Goal: Check status: Check status

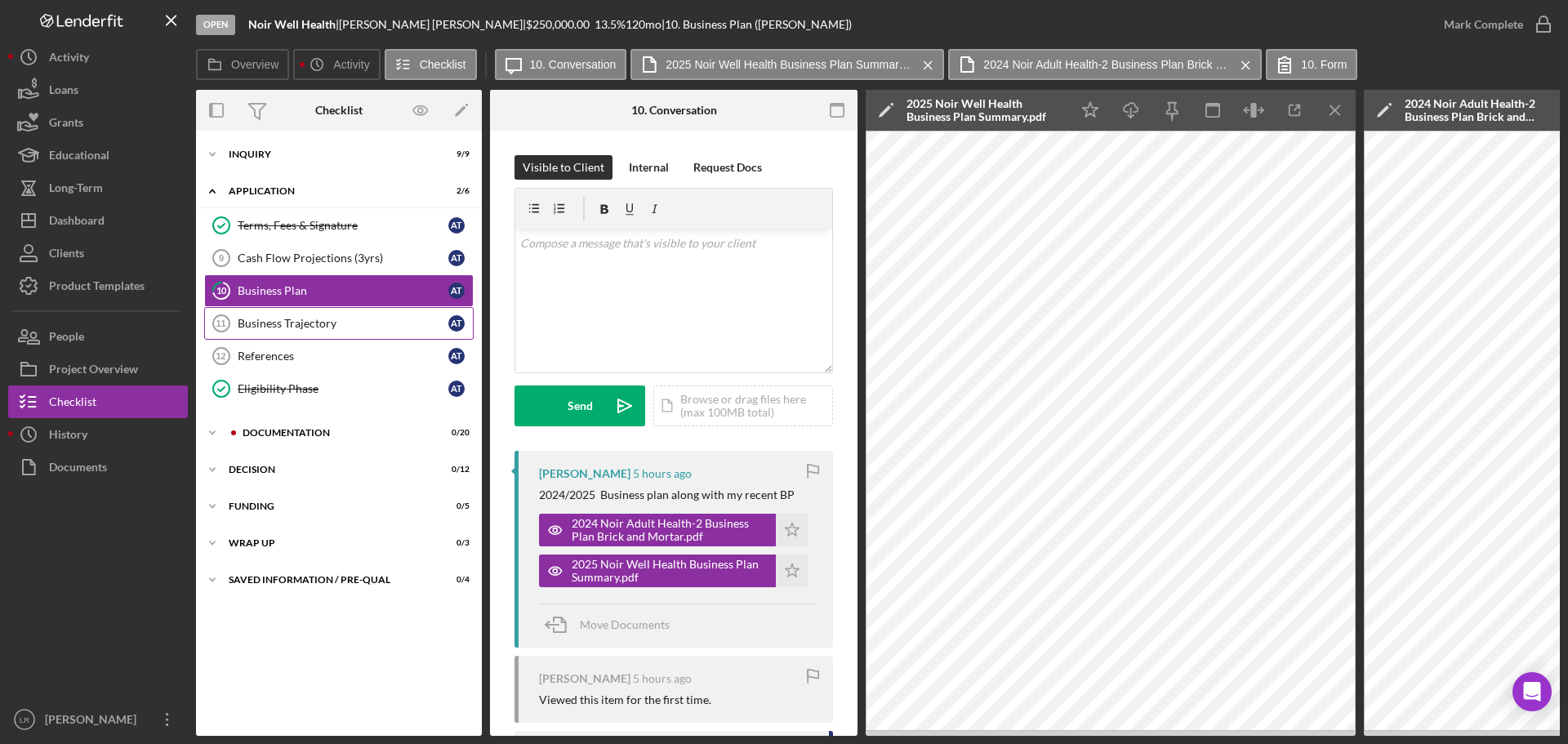
scroll to position [82, 0]
click at [301, 435] on div "Documentation" at bounding box center [352, 433] width 219 height 10
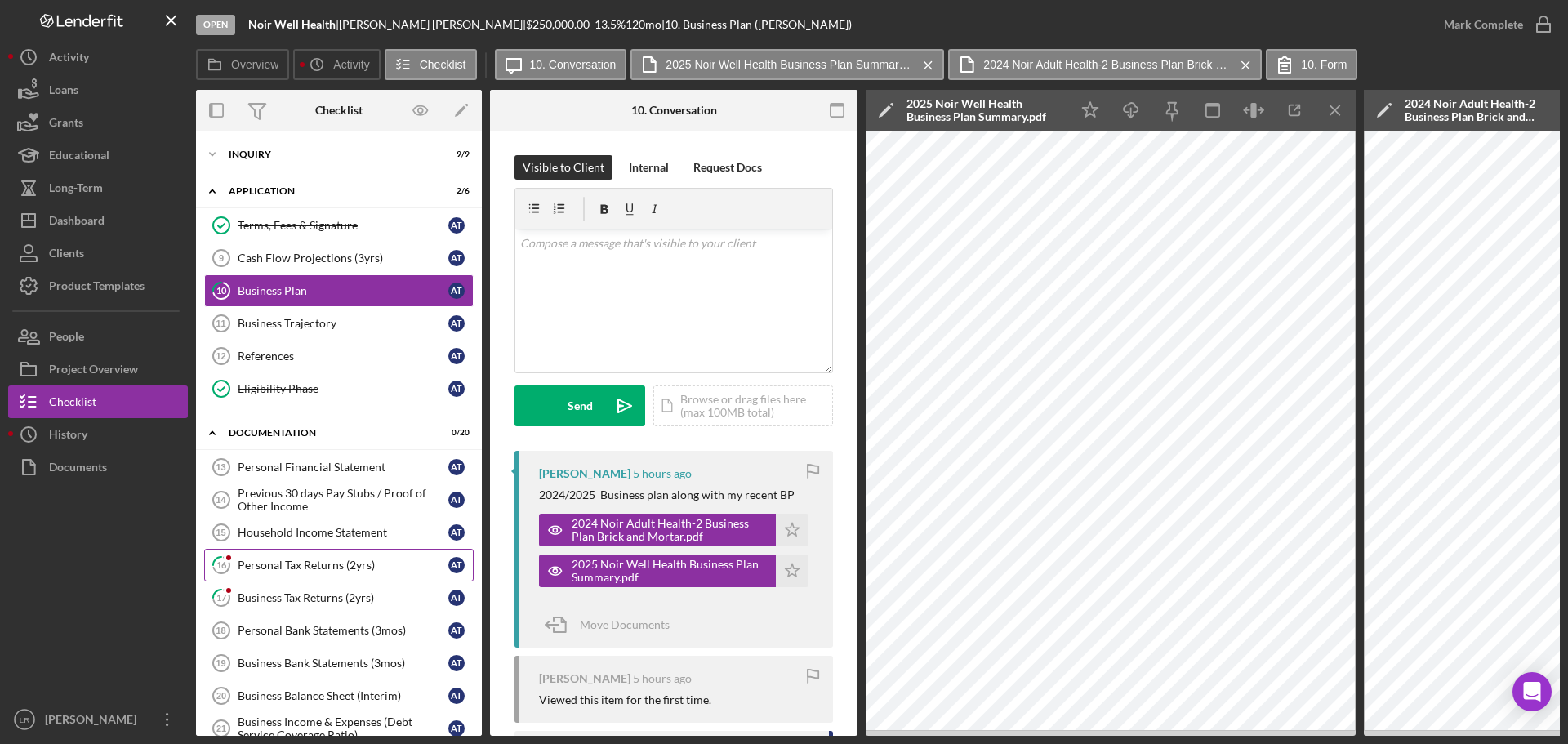
click at [299, 564] on div "Personal Tax Returns (2yrs)" at bounding box center [343, 565] width 210 height 13
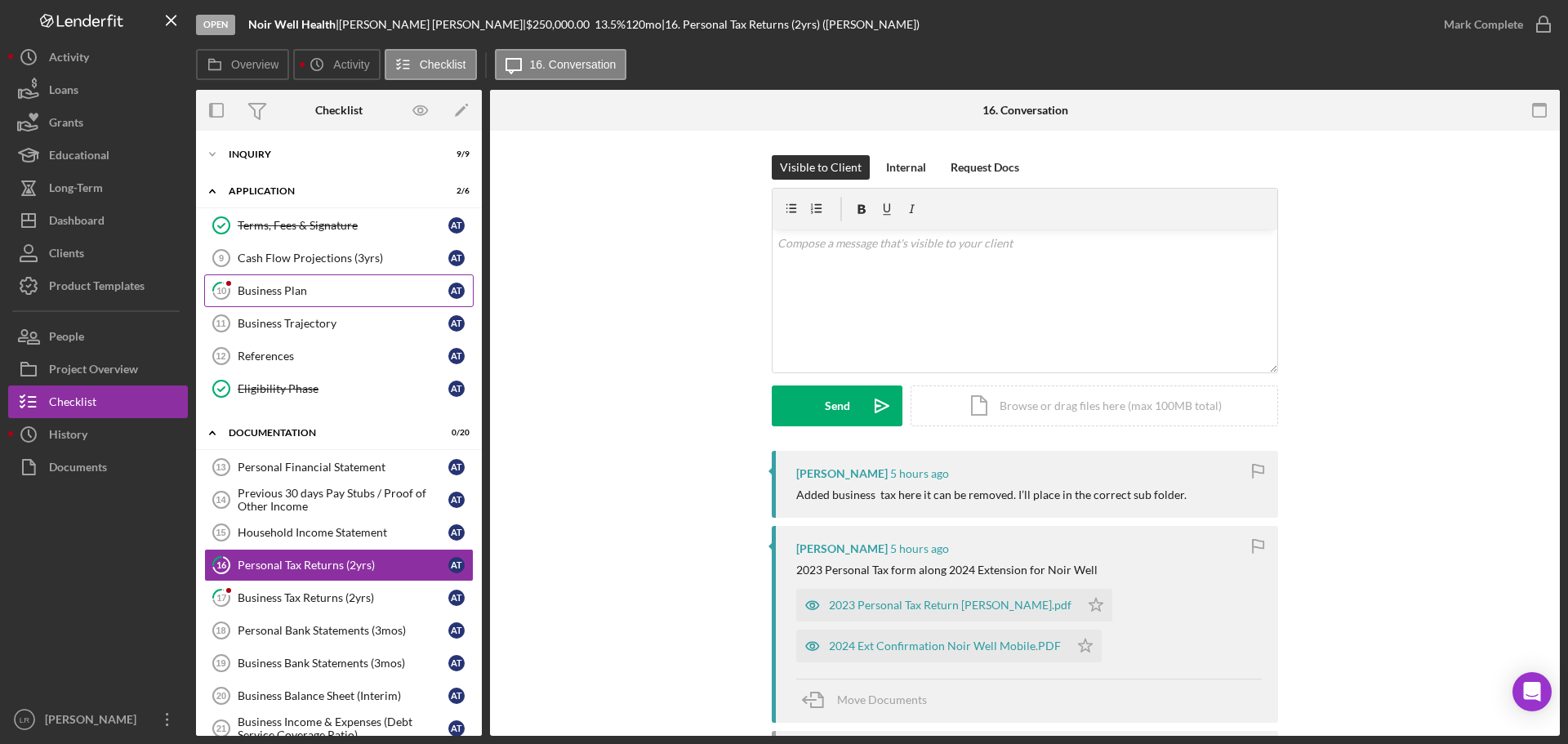
click at [309, 285] on div "Business Plan" at bounding box center [343, 291] width 210 height 13
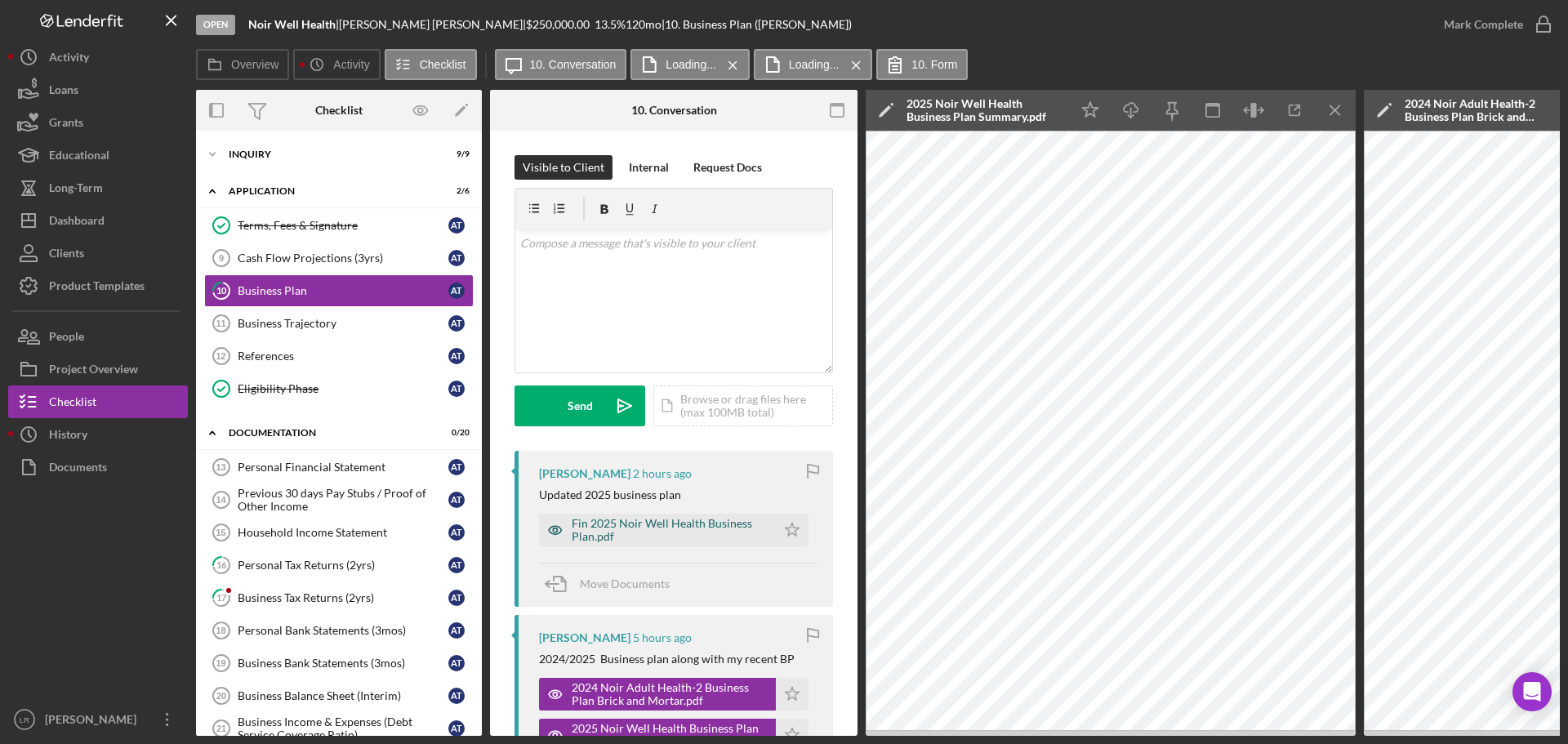
click at [663, 525] on div "Fin 2025 Noir Well Health Business Plan.pdf" at bounding box center [669, 530] width 196 height 27
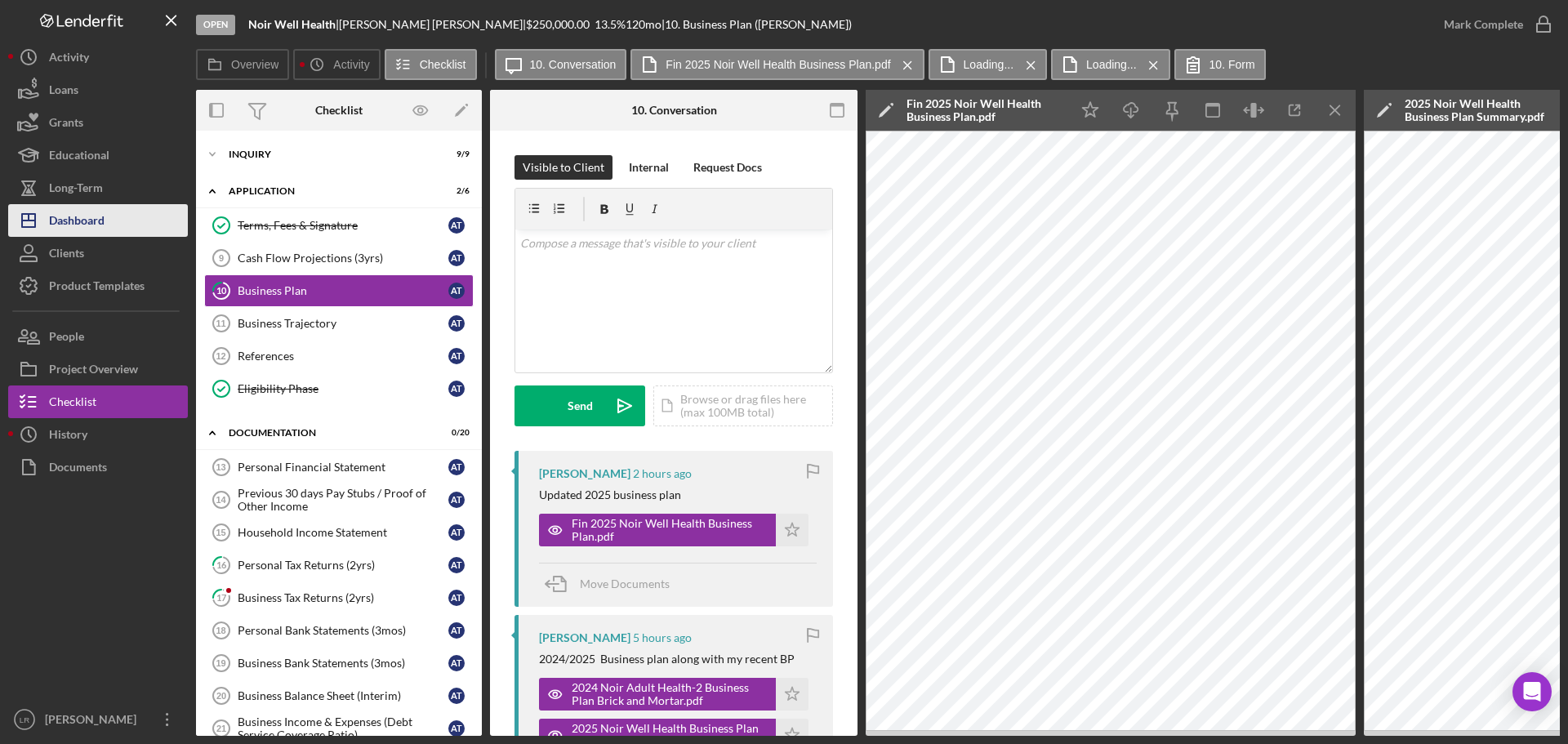
click at [109, 220] on button "Icon/Dashboard Dashboard" at bounding box center [98, 220] width 180 height 32
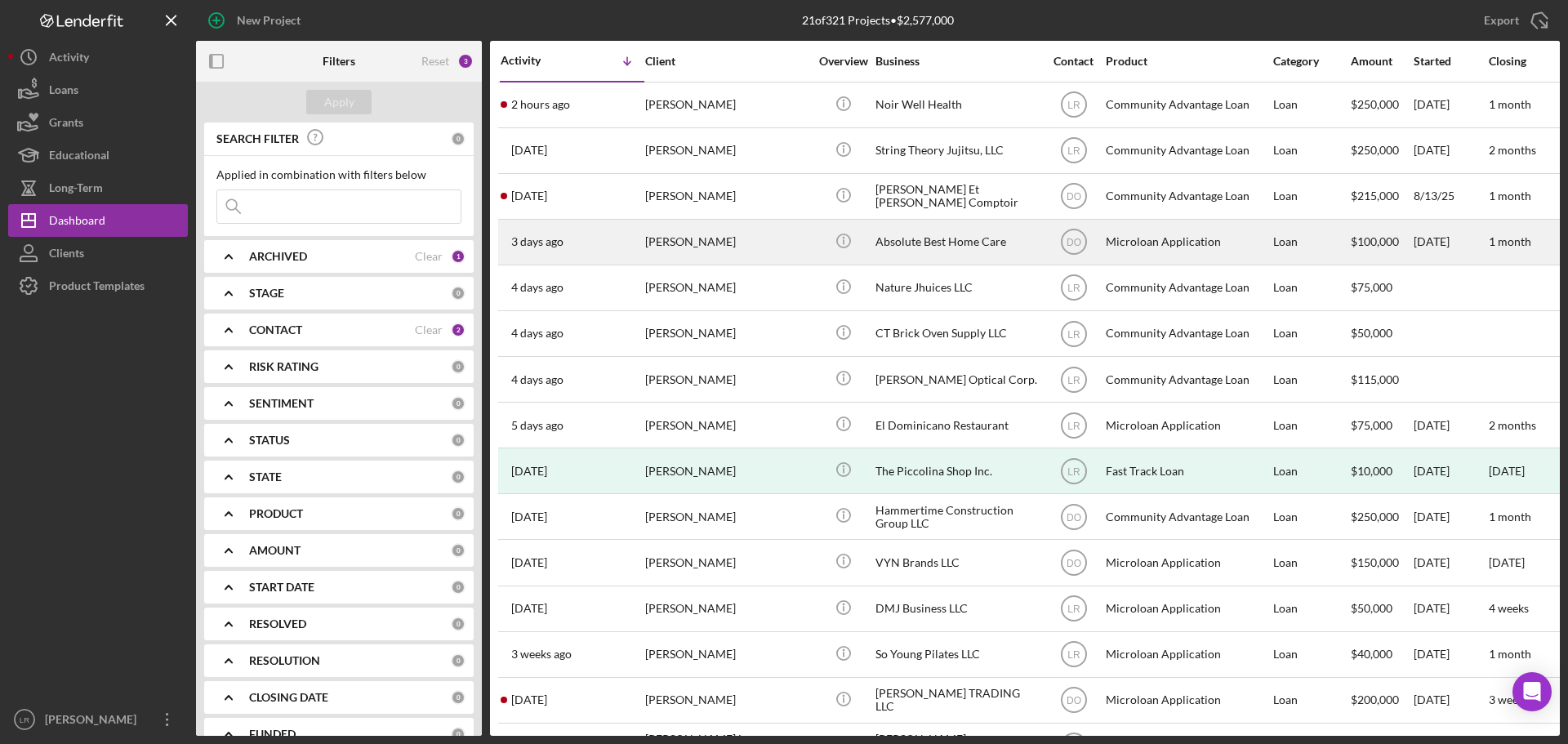
click at [682, 241] on div "[PERSON_NAME]" at bounding box center [726, 242] width 163 height 43
